Goal: Task Accomplishment & Management: Complete application form

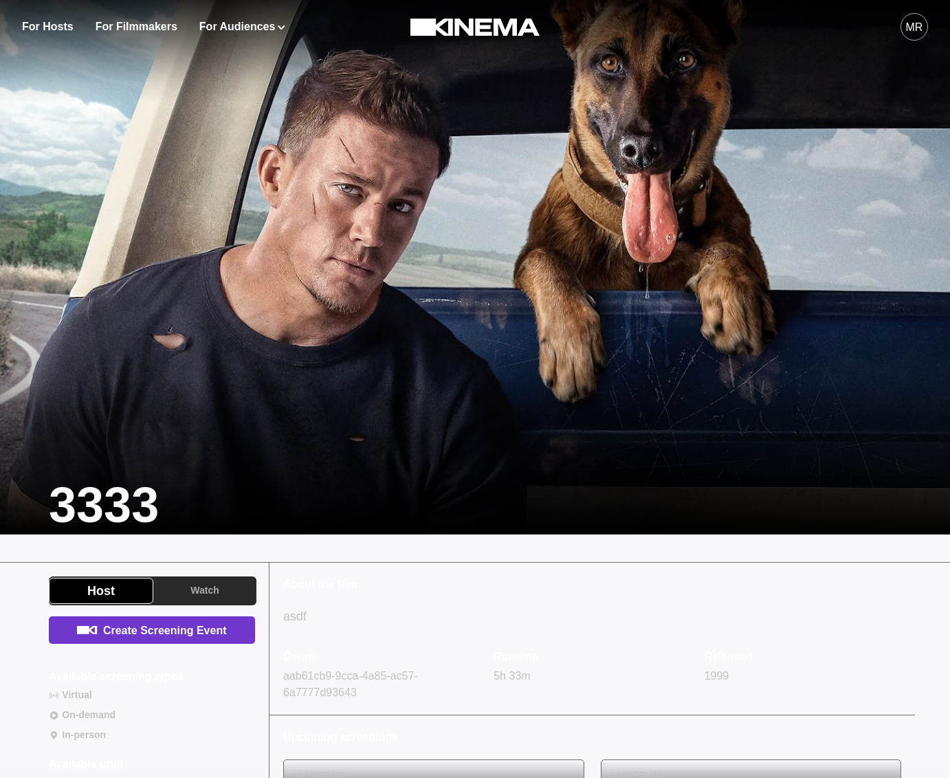
click at [200, 627] on link "Create Screening Event" at bounding box center [152, 630] width 206 height 28
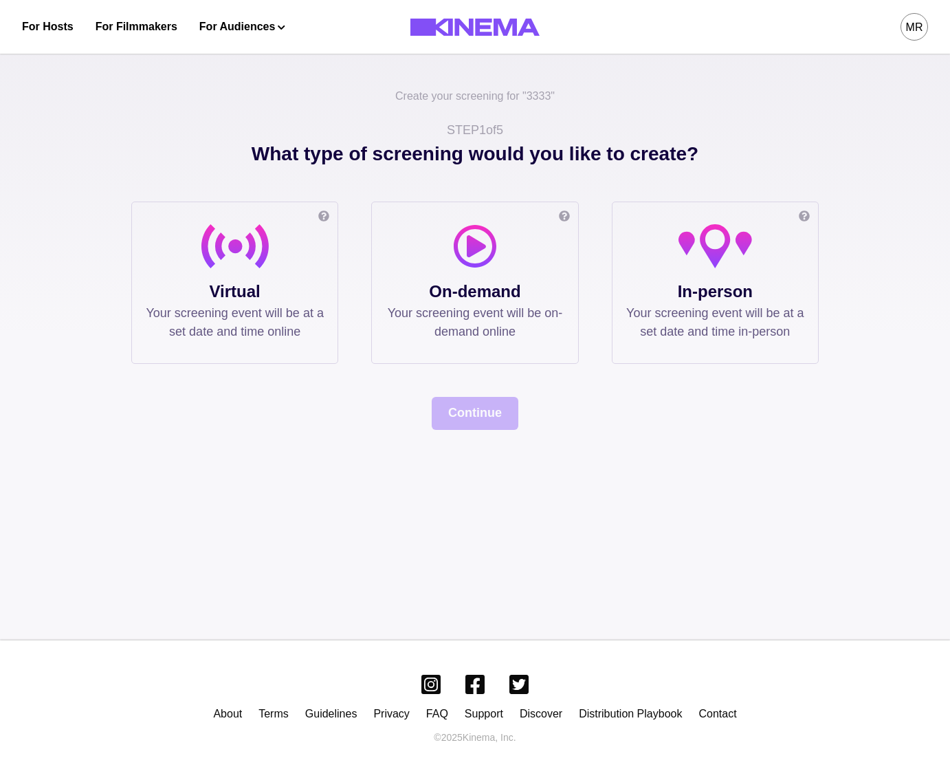
click at [269, 256] on div at bounding box center [235, 251] width 178 height 55
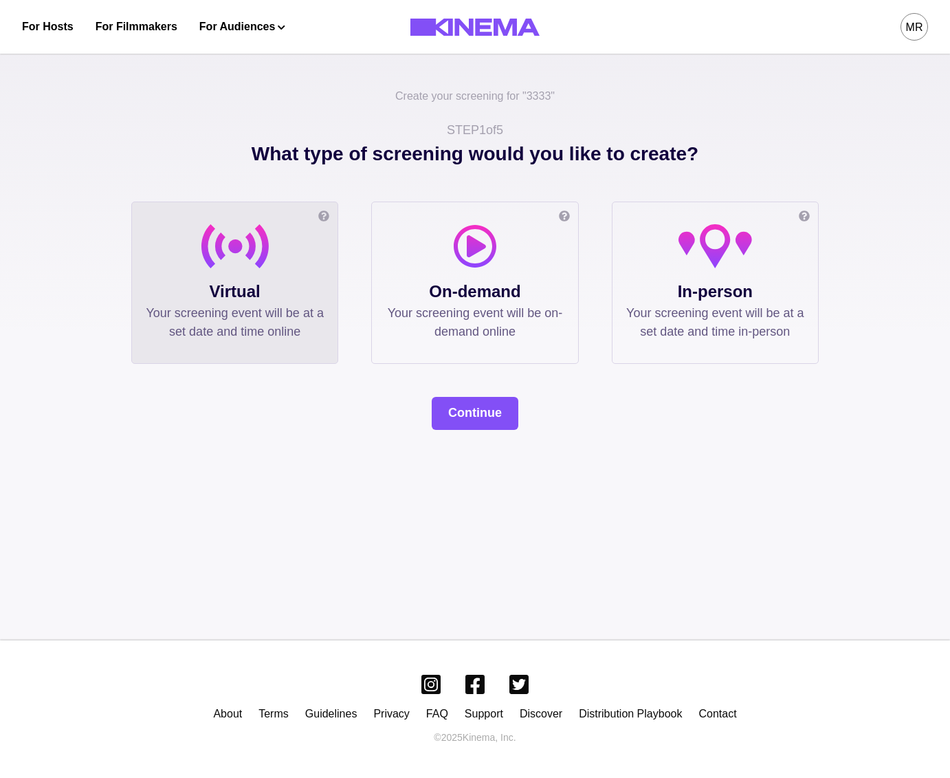
click at [686, 327] on p "Your screening event will be at a set date and time in-person" at bounding box center [716, 322] width 178 height 37
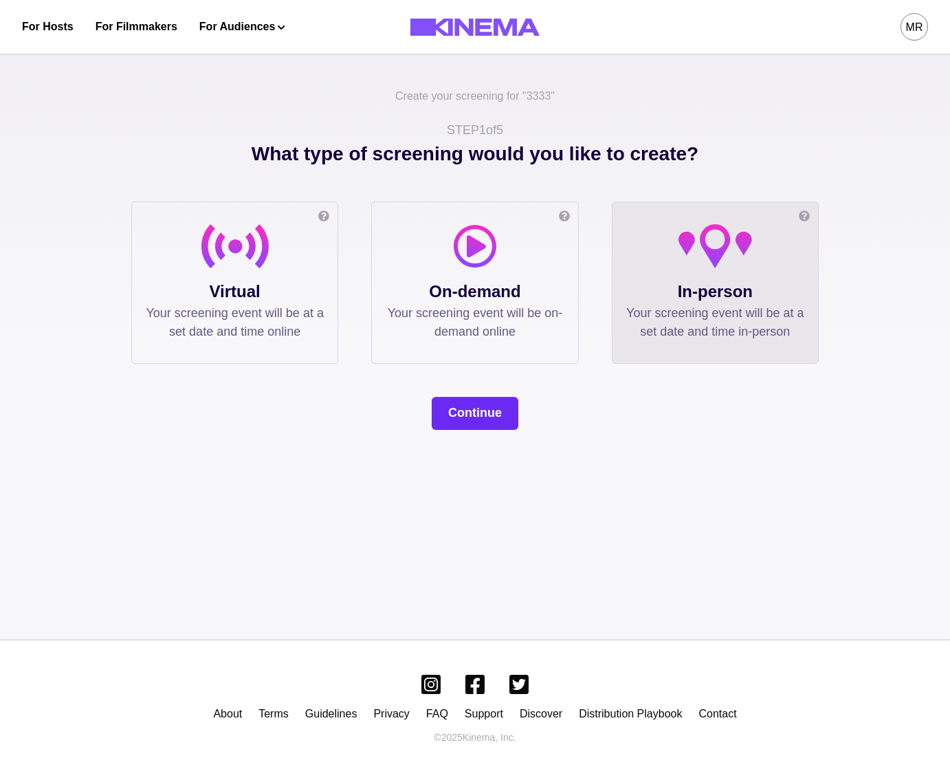
click at [459, 419] on button "Continue" at bounding box center [475, 413] width 87 height 33
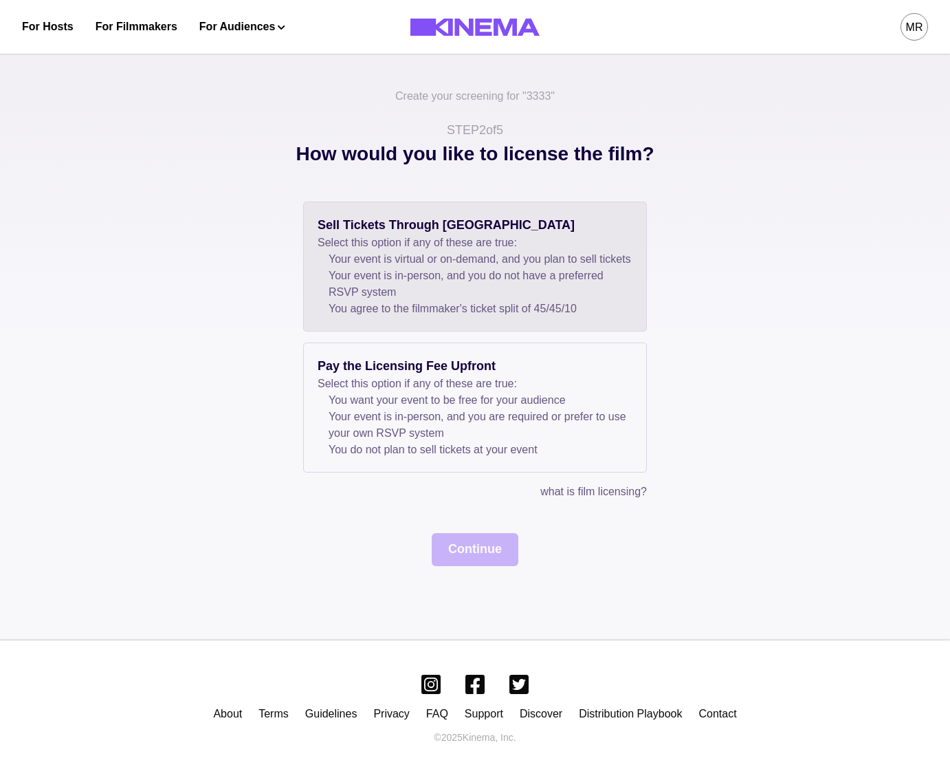
click at [395, 296] on li "Your event is in-person, and you do not have a preferred RSVP system" at bounding box center [481, 284] width 304 height 33
click at [493, 566] on button "Continue" at bounding box center [475, 549] width 87 height 33
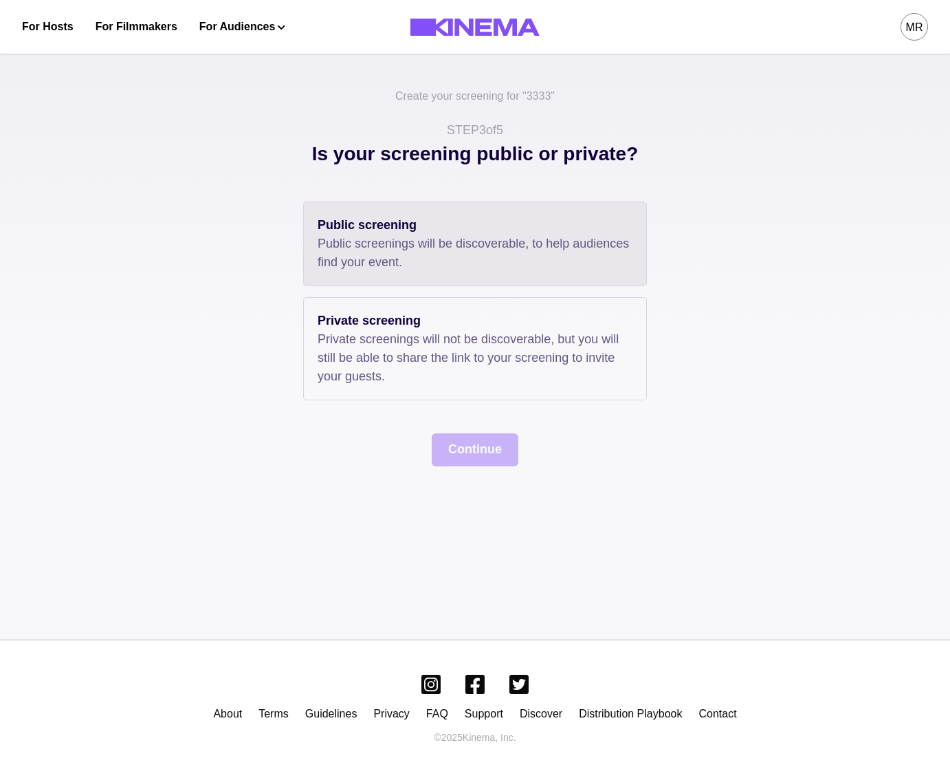
click at [420, 240] on p "Public screenings will be discoverable, to help audiences find your event." at bounding box center [475, 253] width 315 height 37
click at [462, 474] on div "Create your screening for " 3333 " STEP 3 of 5 Is your screening public or priv…" at bounding box center [475, 342] width 950 height 596
click at [463, 459] on button "Continue" at bounding box center [475, 449] width 87 height 33
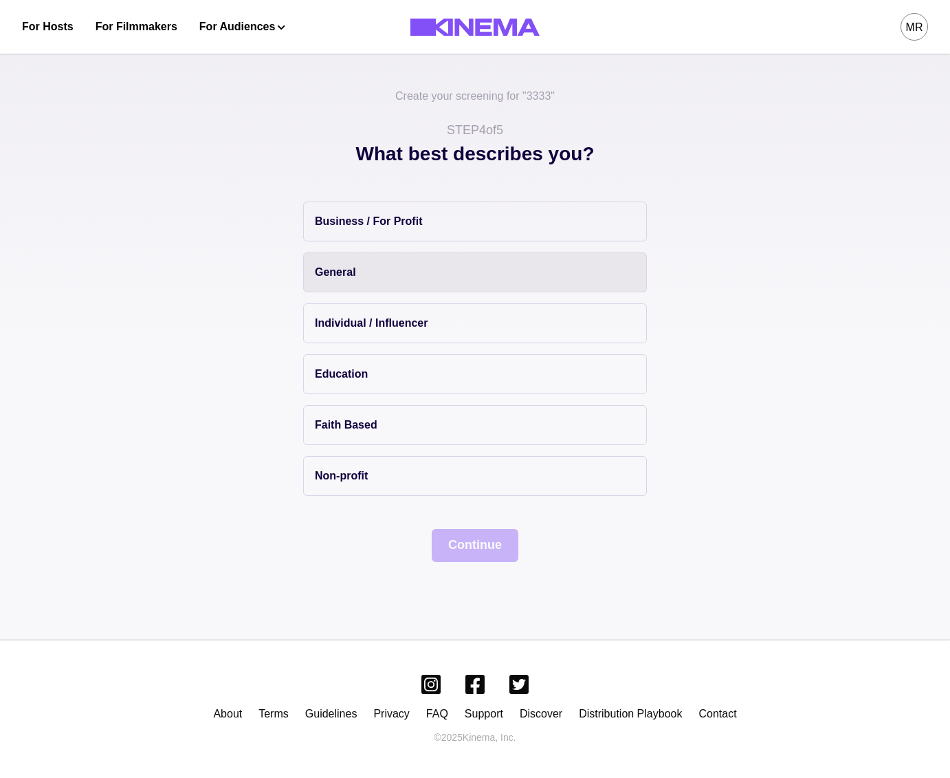
click at [397, 259] on button "General" at bounding box center [475, 272] width 344 height 40
click at [477, 243] on div "Business / For Profit General Individual / Influencer Education Faith Based Non…" at bounding box center [475, 349] width 344 height 294
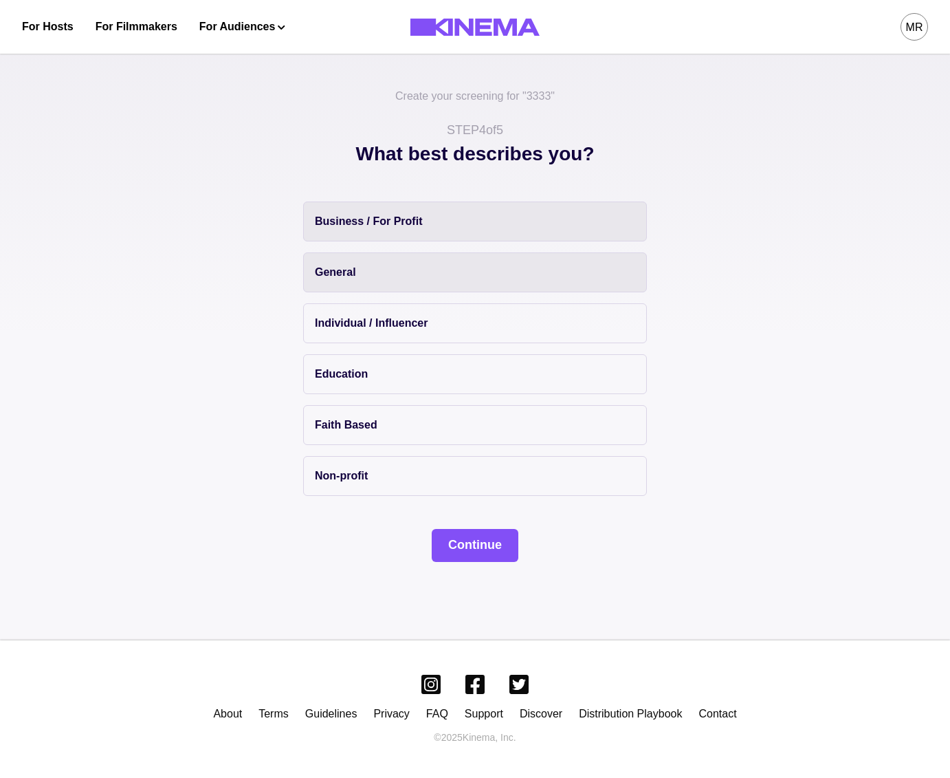
click at [470, 230] on button "Business / For Profit" at bounding box center [475, 222] width 344 height 40
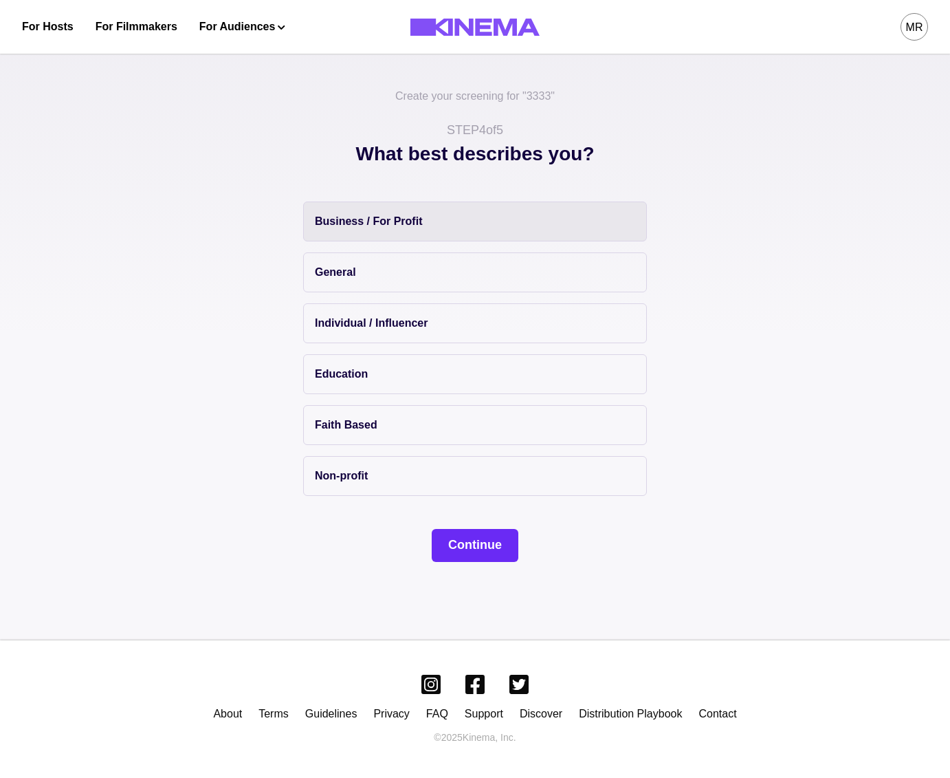
click at [468, 543] on button "Continue" at bounding box center [475, 545] width 87 height 33
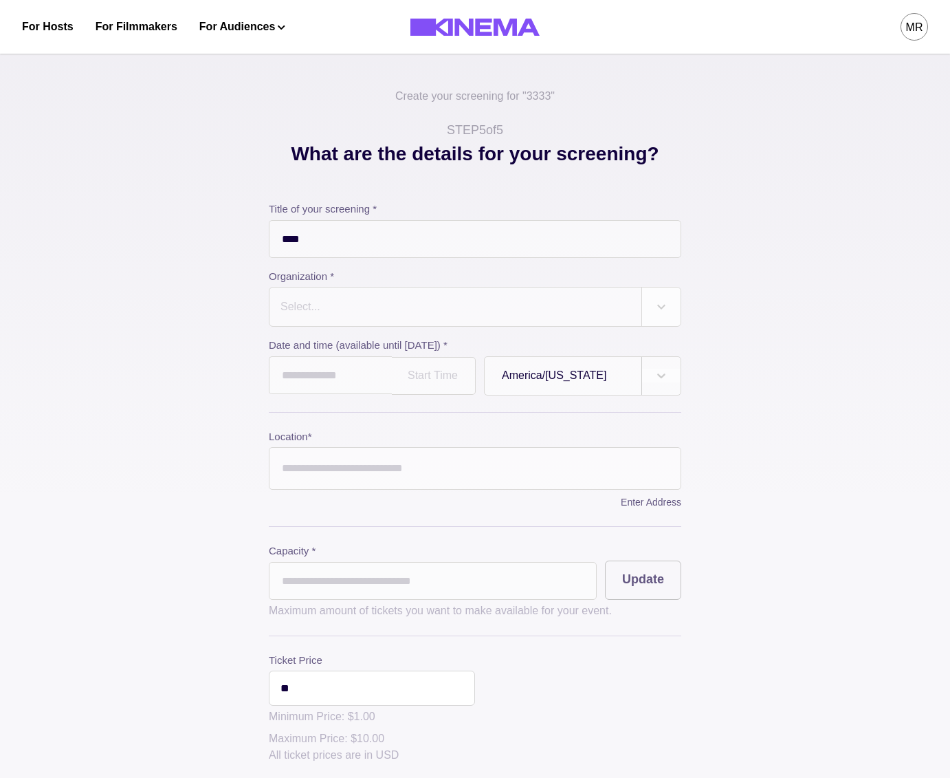
drag, startPoint x: 431, startPoint y: 294, endPoint x: 408, endPoint y: 326, distance: 39.3
click at [431, 294] on div "Select..." at bounding box center [456, 306] width 372 height 39
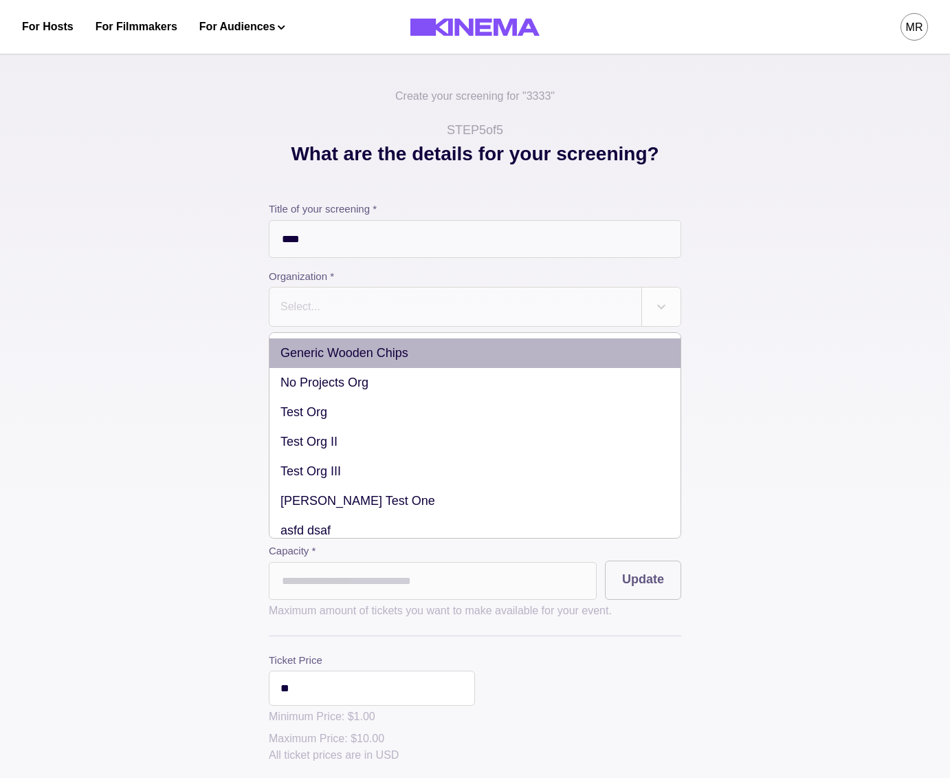
drag, startPoint x: 408, startPoint y: 326, endPoint x: 336, endPoint y: 415, distance: 114.9
click at [382, 353] on div "Generic Wooden Chips" at bounding box center [475, 353] width 411 height 30
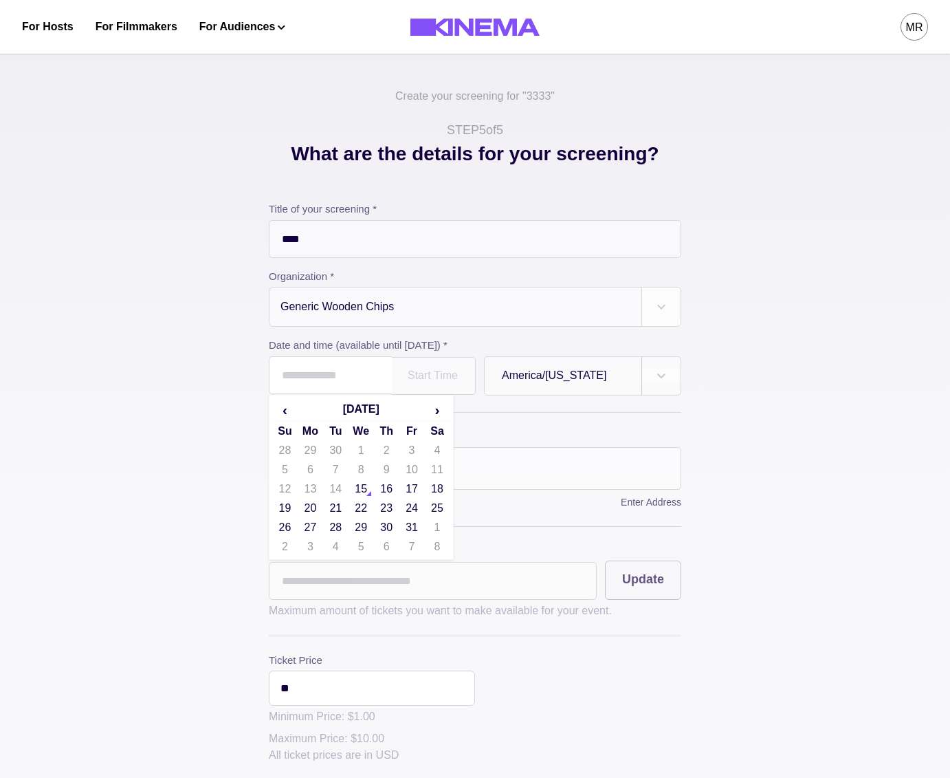
click at [373, 364] on input "text" at bounding box center [330, 375] width 123 height 38
click at [373, 494] on td "15" at bounding box center [361, 488] width 25 height 19
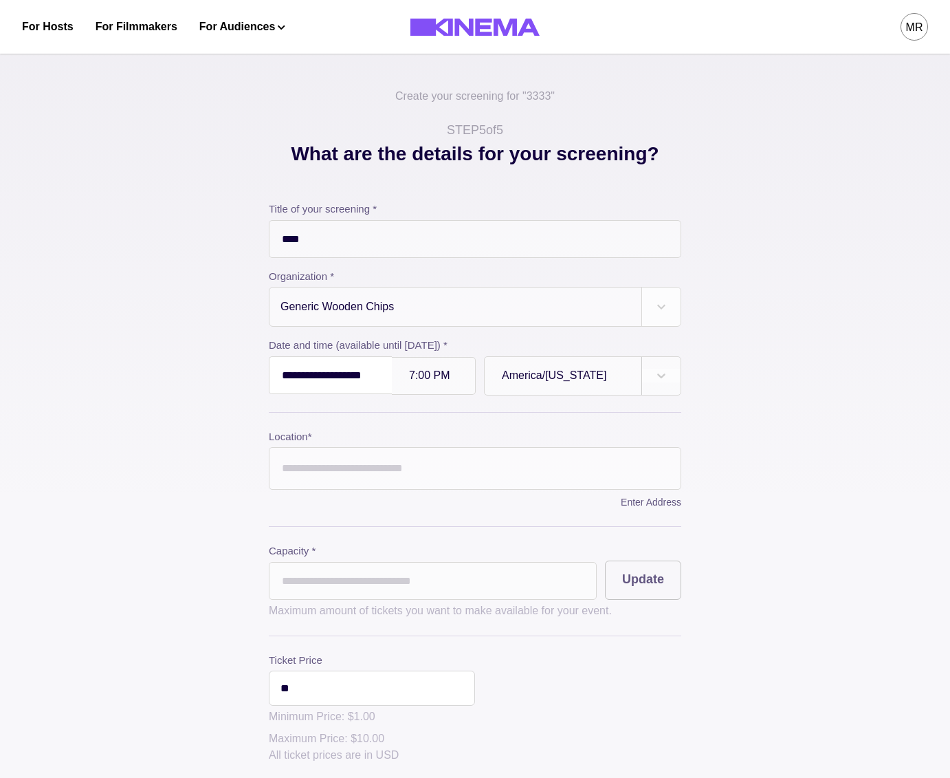
click at [373, 382] on input "**********" at bounding box center [330, 375] width 123 height 38
click at [392, 499] on td "16" at bounding box center [386, 488] width 25 height 19
type input "**********"
click at [466, 369] on div "7:00 PM" at bounding box center [434, 376] width 84 height 38
type input "*"
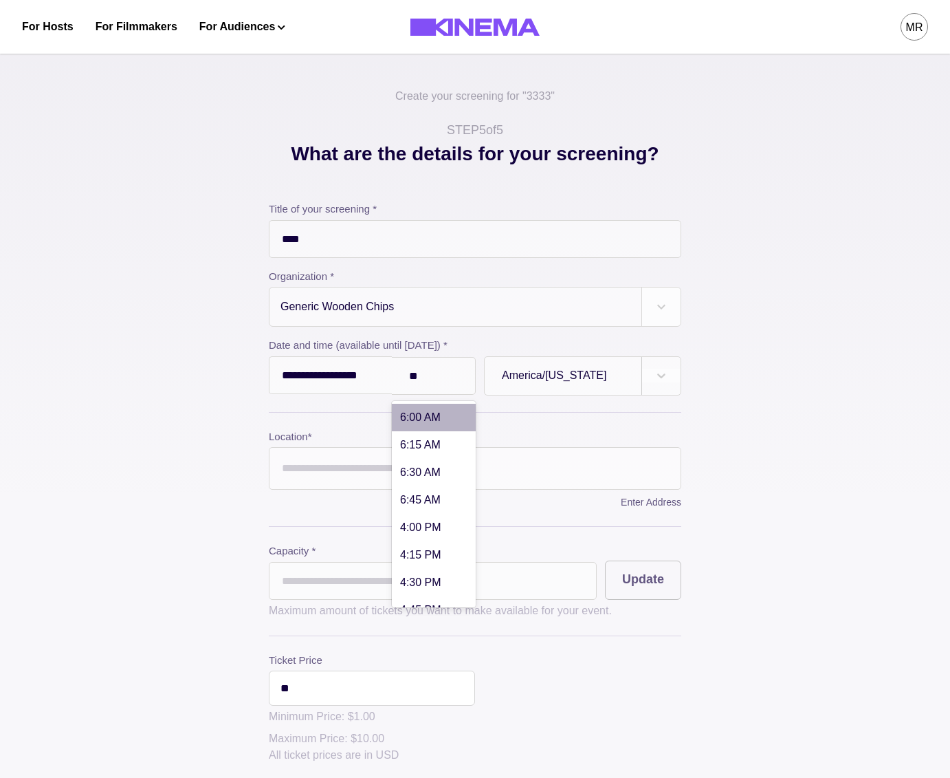
type input "*"
type input "******"
click at [473, 469] on input "Location *" at bounding box center [475, 468] width 413 height 43
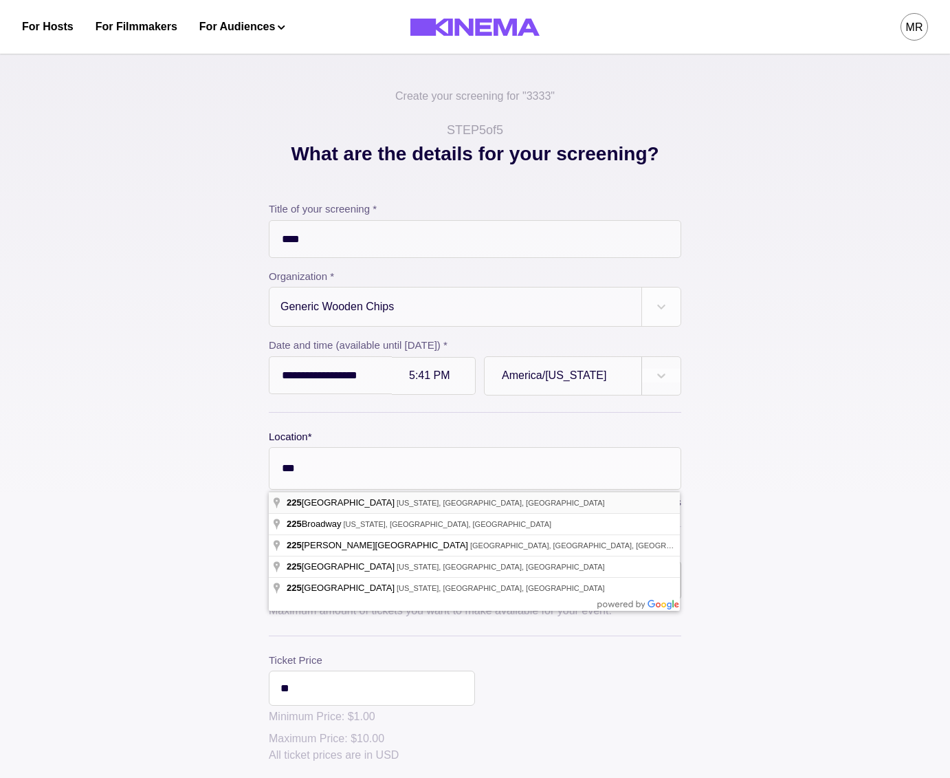
type input "**********"
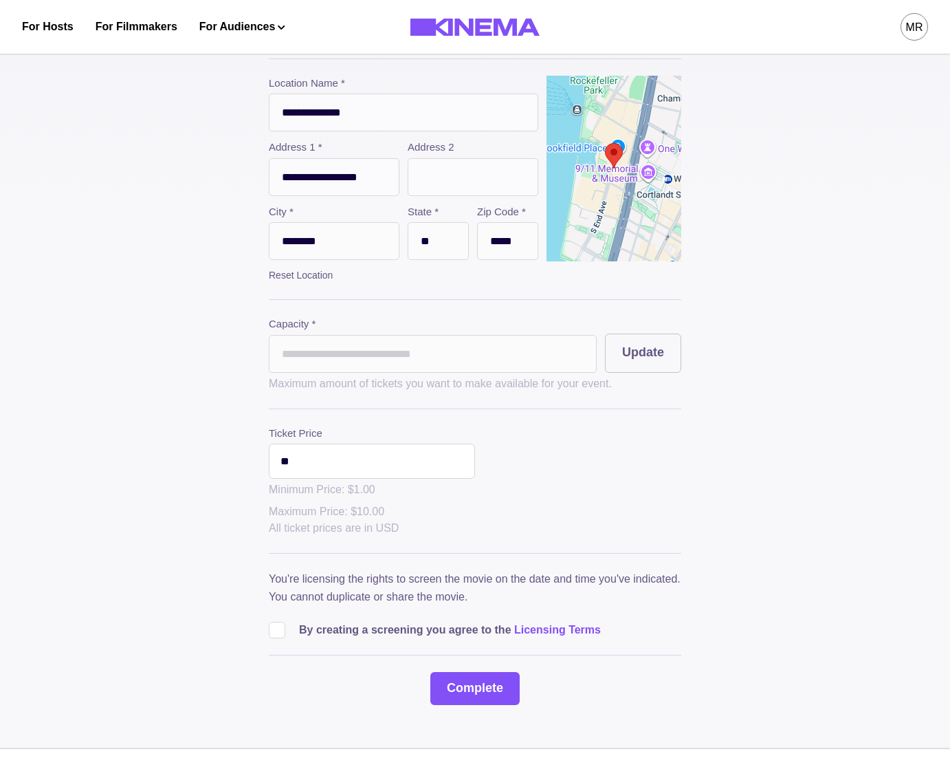
scroll to position [368, 0]
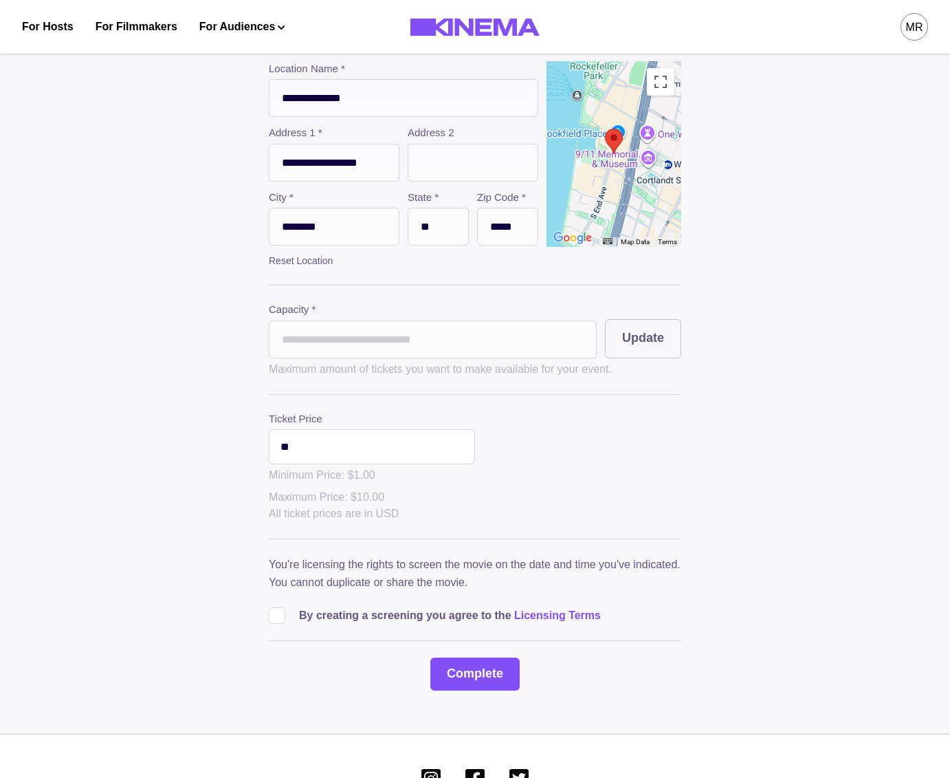
click at [380, 318] on label "Capacity *" at bounding box center [433, 310] width 328 height 16
click at [383, 334] on input "*" at bounding box center [433, 339] width 328 height 38
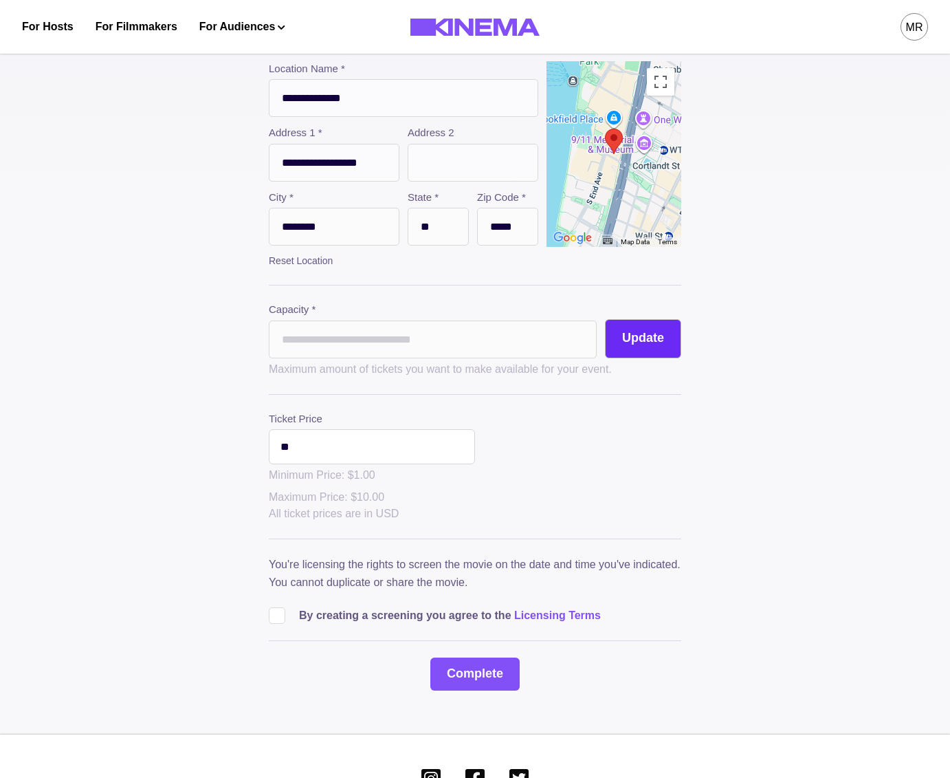
type input "**"
drag, startPoint x: 662, startPoint y: 343, endPoint x: 641, endPoint y: 365, distance: 30.2
click at [662, 343] on button "Update" at bounding box center [643, 338] width 76 height 39
drag, startPoint x: 283, startPoint y: 610, endPoint x: 292, endPoint y: 627, distance: 19.7
click at [283, 610] on div "By creating a screening you agree to the Licensing Terms" at bounding box center [475, 610] width 413 height 28
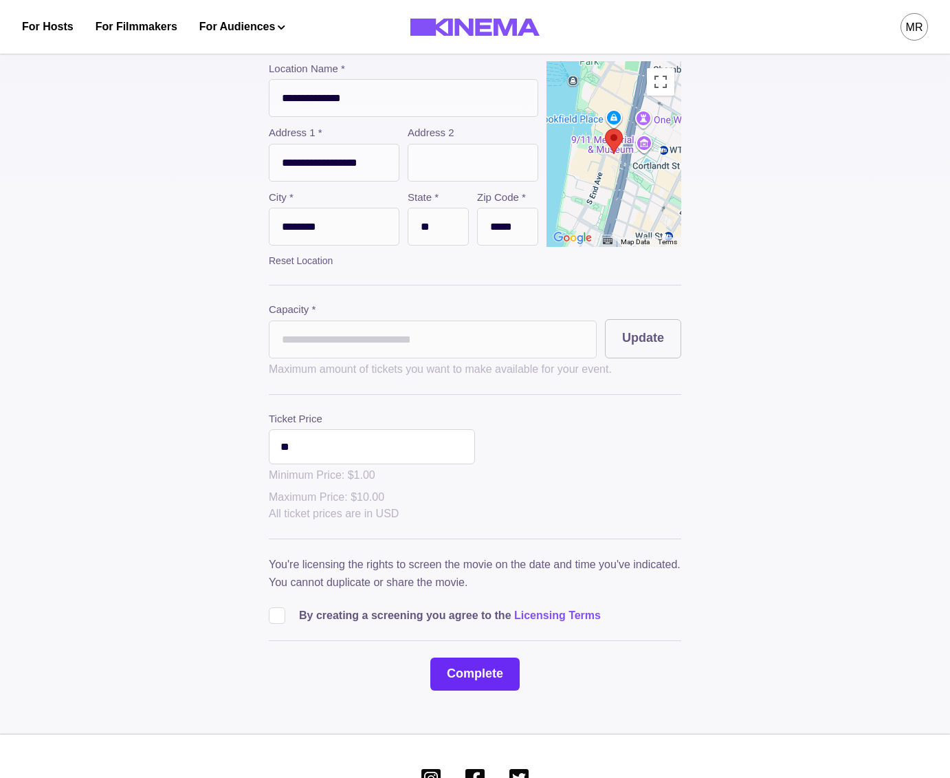
drag, startPoint x: 275, startPoint y: 627, endPoint x: 446, endPoint y: 671, distance: 176.8
click at [279, 624] on span at bounding box center [277, 615] width 17 height 17
click at [488, 682] on button "Complete" at bounding box center [475, 673] width 89 height 33
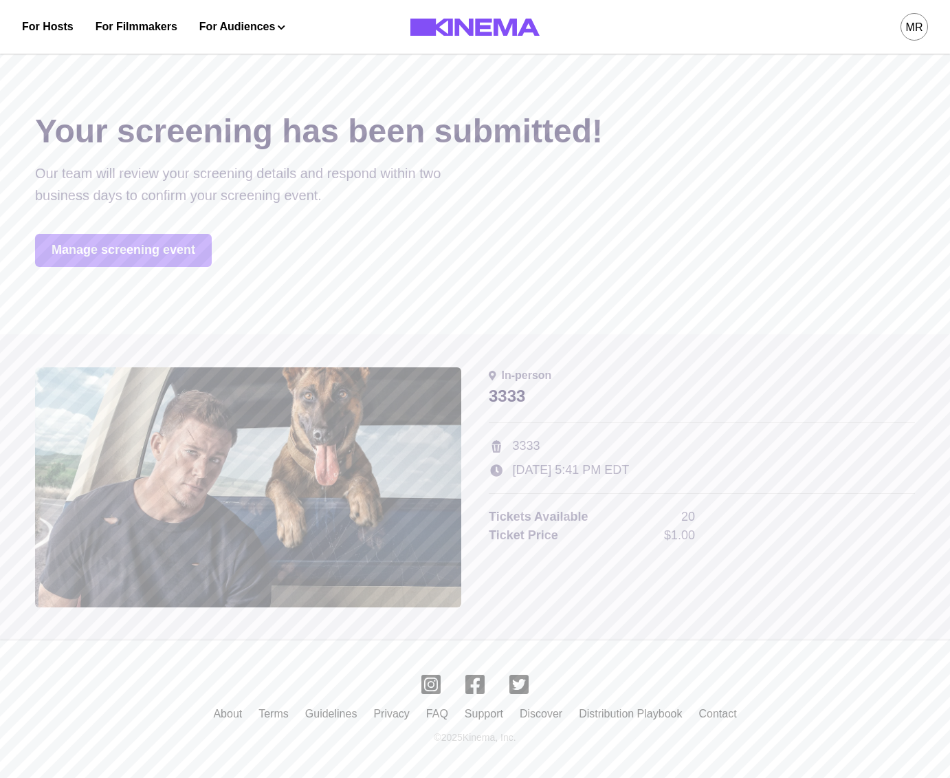
scroll to position [0, 0]
click at [139, 250] on link "Manage screening event" at bounding box center [123, 250] width 177 height 33
